Goal: Navigation & Orientation: Find specific page/section

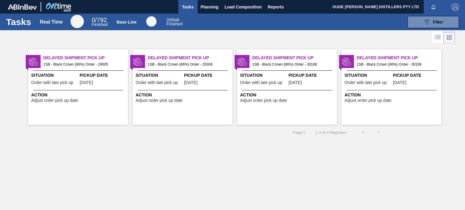
click at [84, 81] on span "[DATE]" at bounding box center [86, 82] width 13 height 5
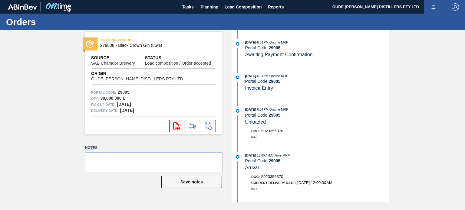
click at [178, 127] on icon at bounding box center [176, 125] width 7 height 7
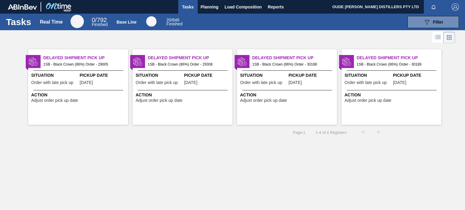
click at [375, 86] on div "Situation Order with late pick up" at bounding box center [367, 79] width 47 height 15
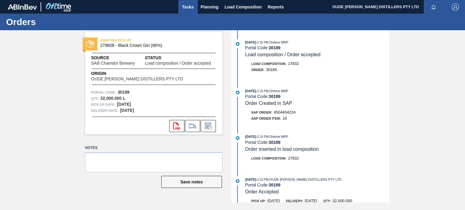
click at [178, 5] on button "Tasks" at bounding box center [187, 7] width 19 height 14
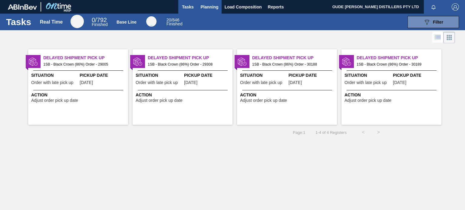
click at [214, 4] on span "Planning" at bounding box center [210, 6] width 18 height 7
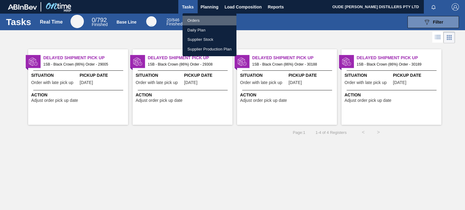
click at [197, 19] on li "Orders" at bounding box center [209, 21] width 54 height 10
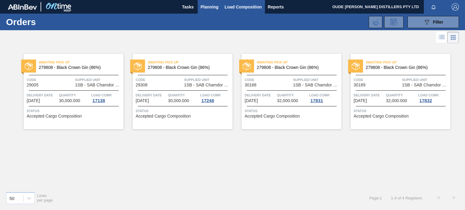
click at [233, 8] on span "Load Composition" at bounding box center [242, 6] width 37 height 7
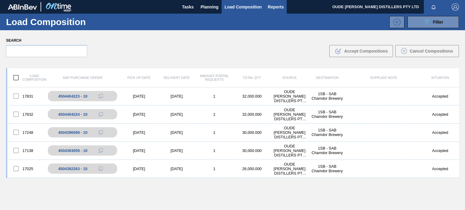
click at [277, 11] on button "Reports" at bounding box center [276, 7] width 22 height 14
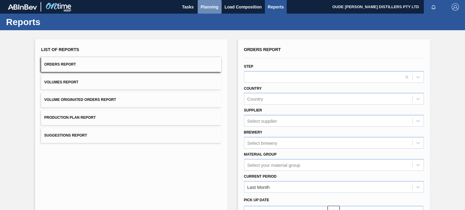
click at [211, 5] on span "Planning" at bounding box center [210, 6] width 18 height 7
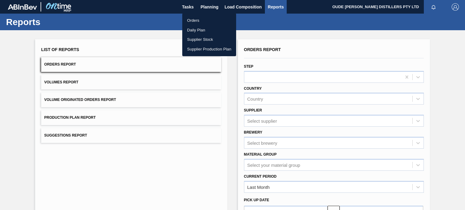
click at [196, 20] on li "Orders" at bounding box center [209, 21] width 54 height 10
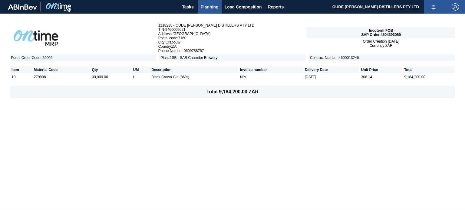
click at [192, 143] on div "1118238 - OUDE [PERSON_NAME] DISTILLERS PTY LTD TIN - 9460009021 Address : [GEO…" at bounding box center [232, 112] width 465 height 196
